Goal: Obtain resource: Obtain resource

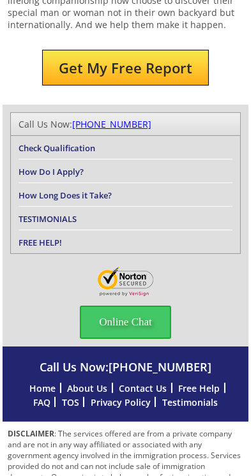
scroll to position [382, 0]
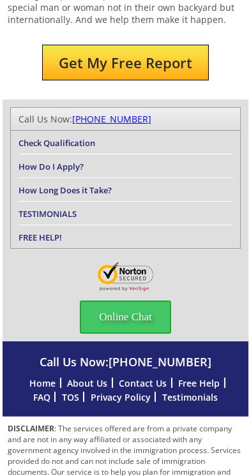
click at [63, 161] on link "How Do I Apply?" at bounding box center [51, 166] width 65 height 11
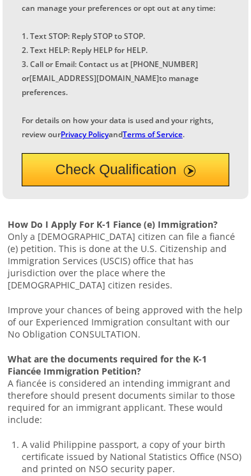
scroll to position [1903, 0]
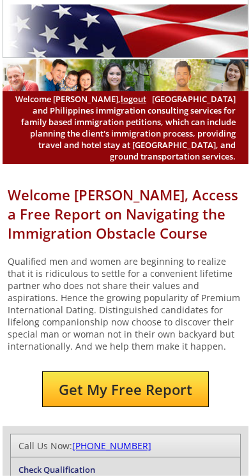
scroll to position [66, 0]
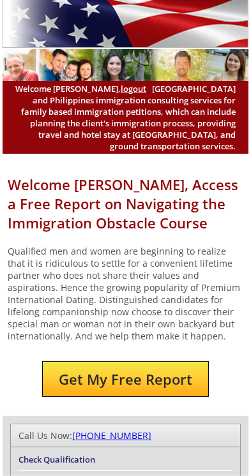
click at [139, 393] on button "Get My Free Report" at bounding box center [125, 379] width 167 height 36
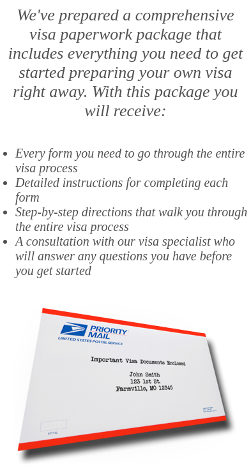
scroll to position [373, 0]
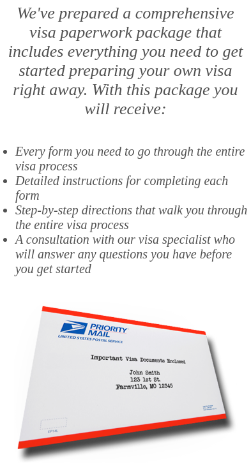
click at [135, 379] on img at bounding box center [125, 382] width 223 height 161
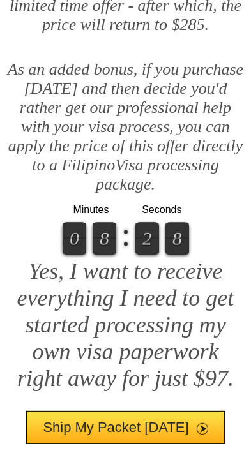
scroll to position [1037, 0]
